Goal: Find specific page/section: Find specific page/section

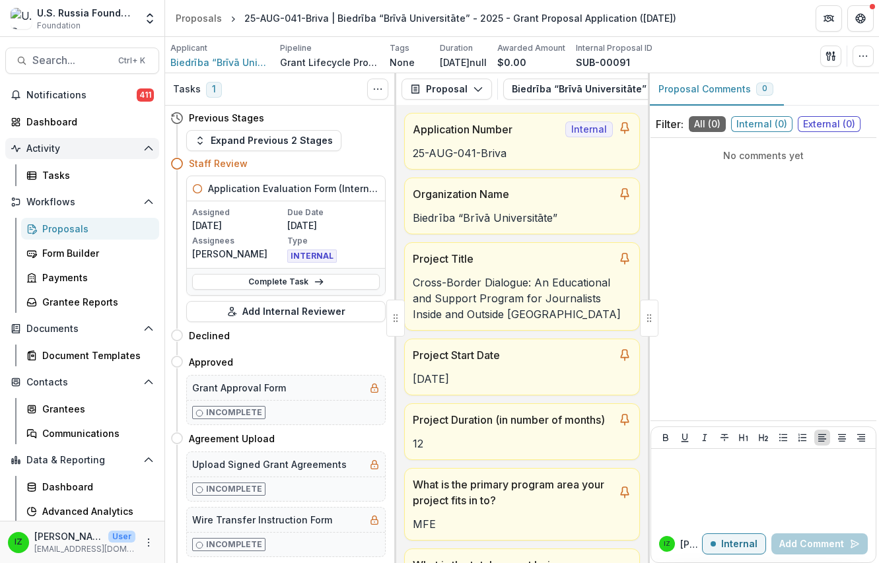
scroll to position [22137, 0]
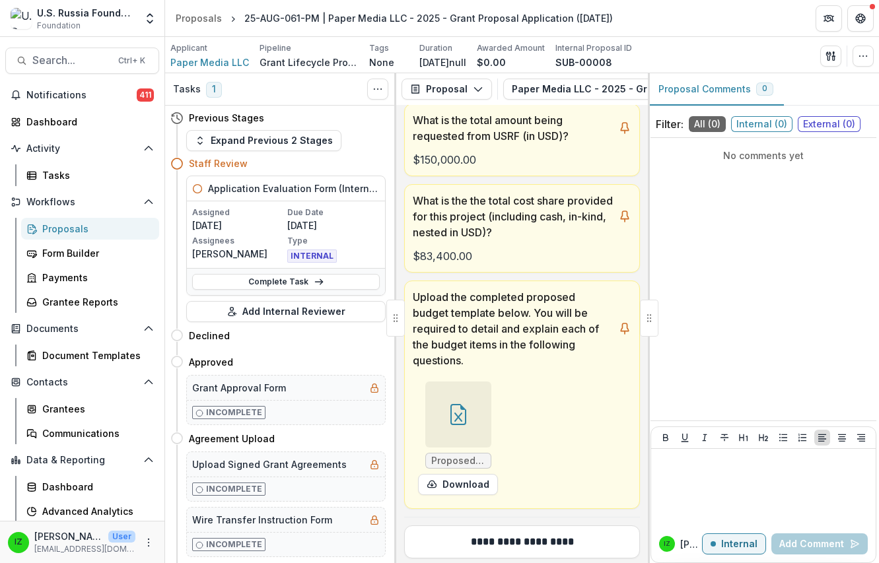
scroll to position [528, 0]
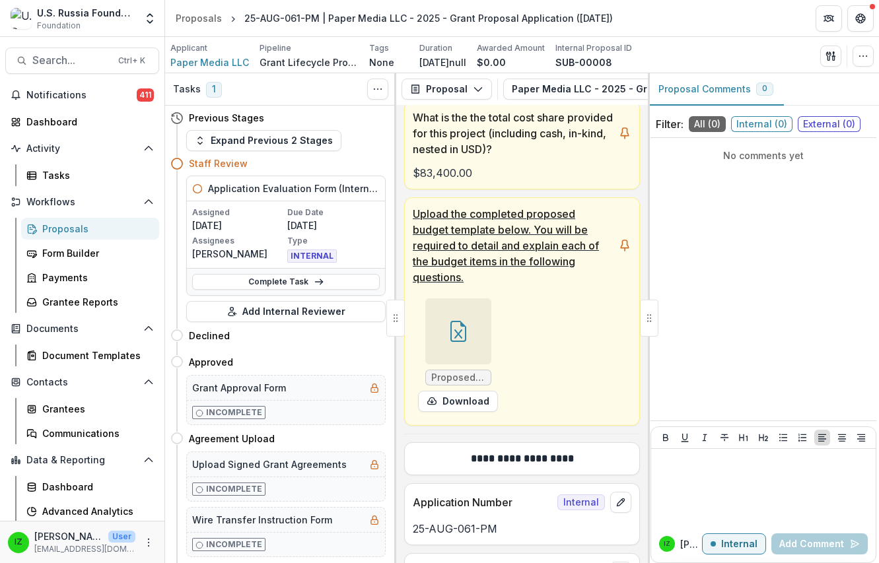
click at [459, 342] on icon at bounding box center [458, 331] width 21 height 21
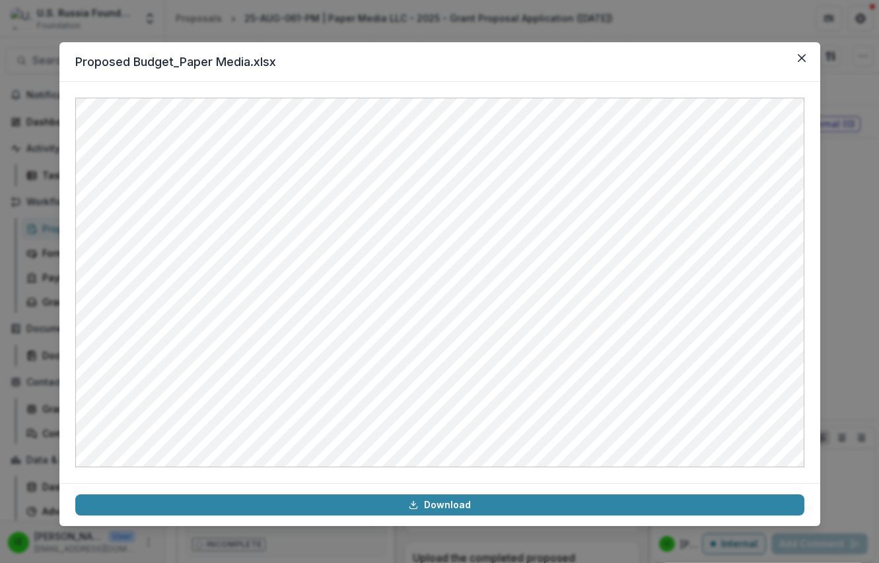
scroll to position [13095, 0]
click at [803, 57] on icon "Close" at bounding box center [801, 58] width 8 height 8
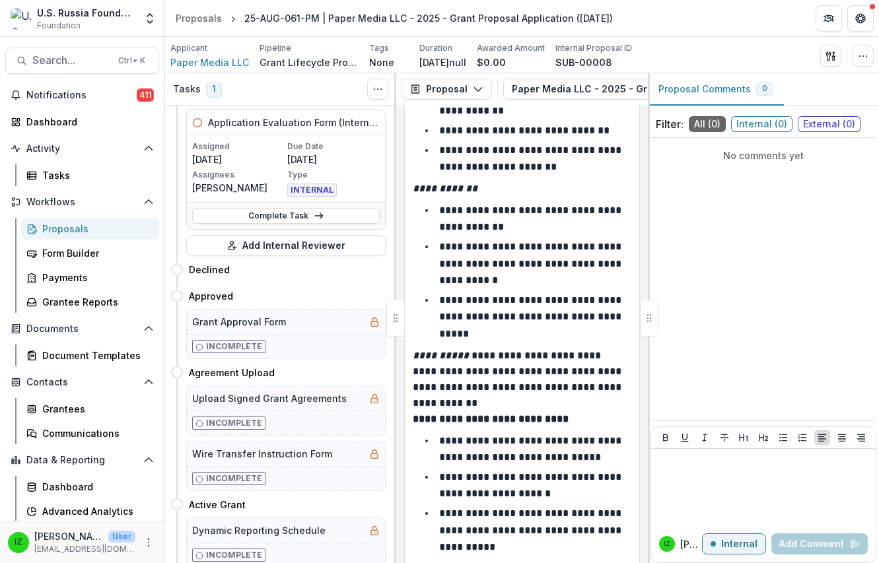
scroll to position [7952, 0]
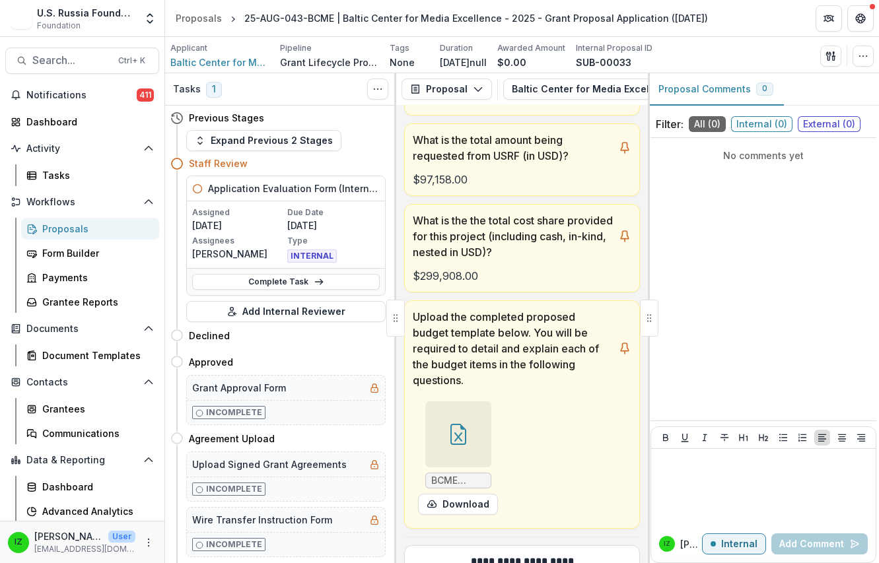
scroll to position [462, 0]
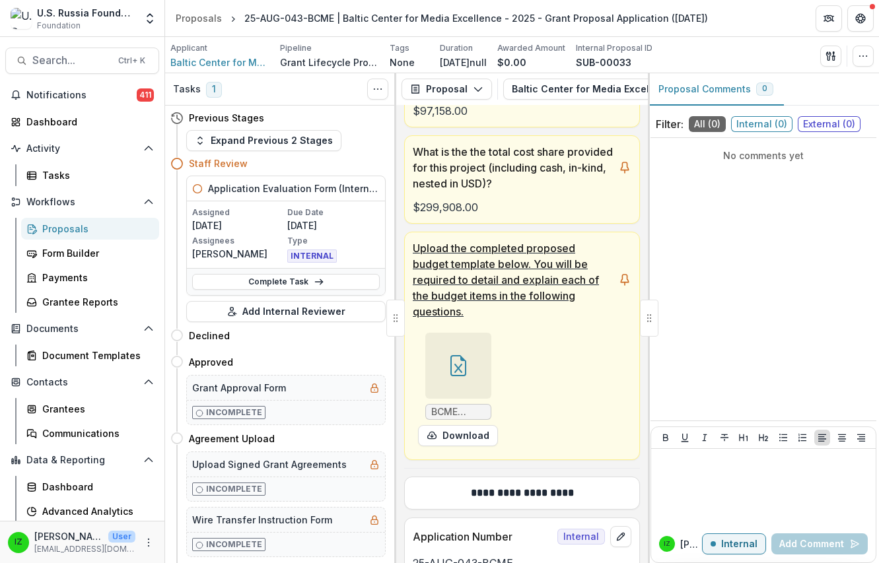
click at [454, 373] on icon at bounding box center [458, 368] width 8 height 9
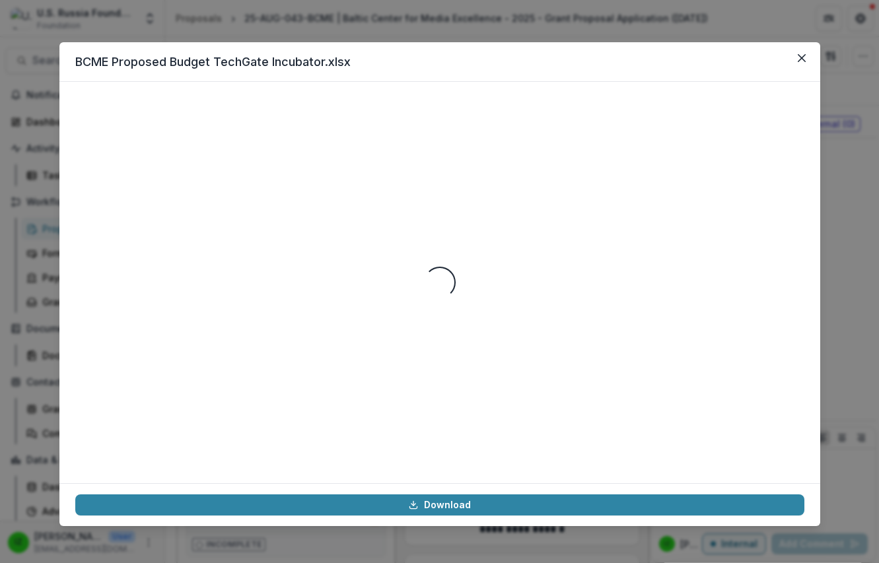
scroll to position [19195, 0]
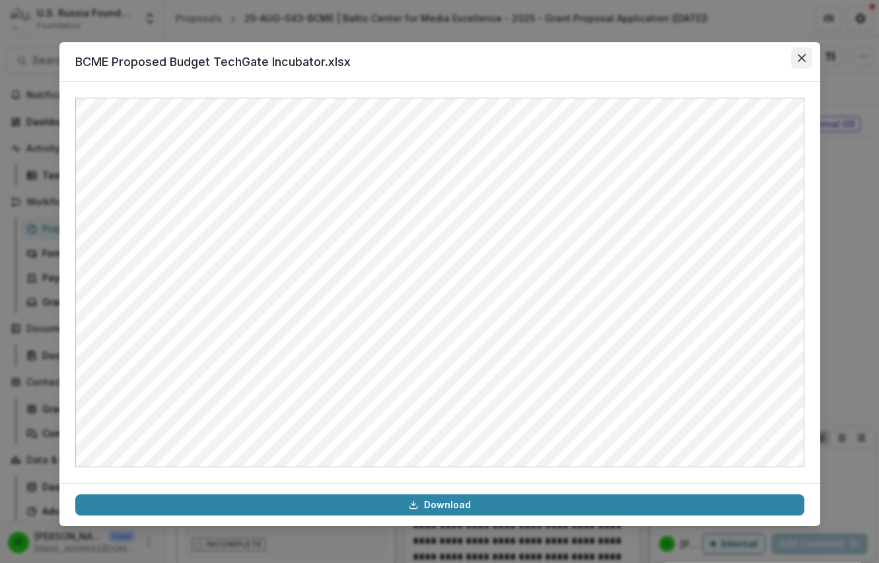
click at [803, 52] on button "Close" at bounding box center [801, 58] width 21 height 21
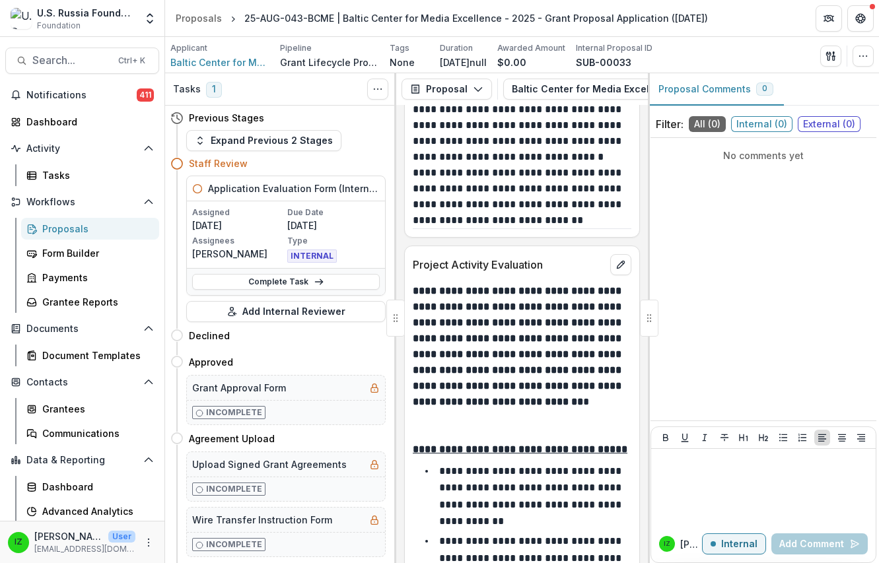
scroll to position [10467, 0]
